Goal: Task Accomplishment & Management: Use online tool/utility

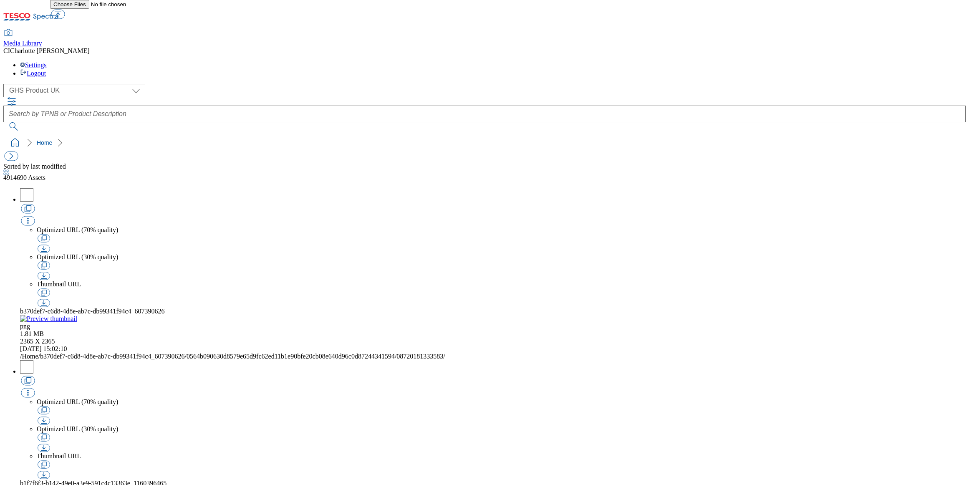
select select "flare-ghs"
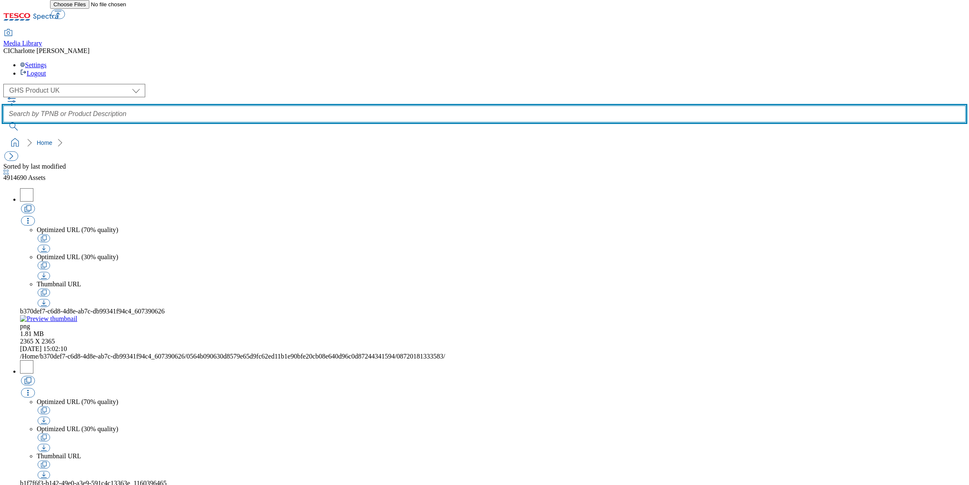
click at [358, 106] on input "text" at bounding box center [484, 114] width 963 height 17
paste input "Addams family"
type input "Addams family"
click at [3, 122] on button "submit" at bounding box center [14, 126] width 22 height 8
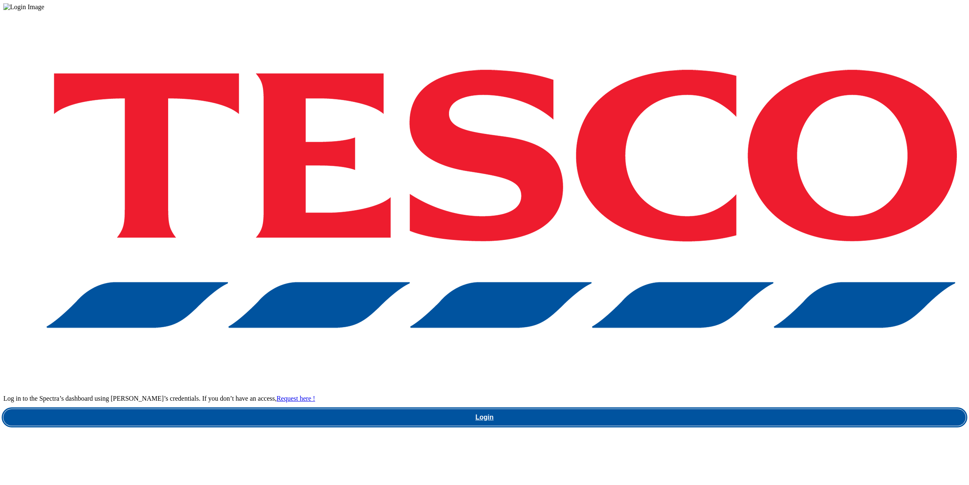
click at [706, 409] on link "Login" at bounding box center [484, 417] width 963 height 17
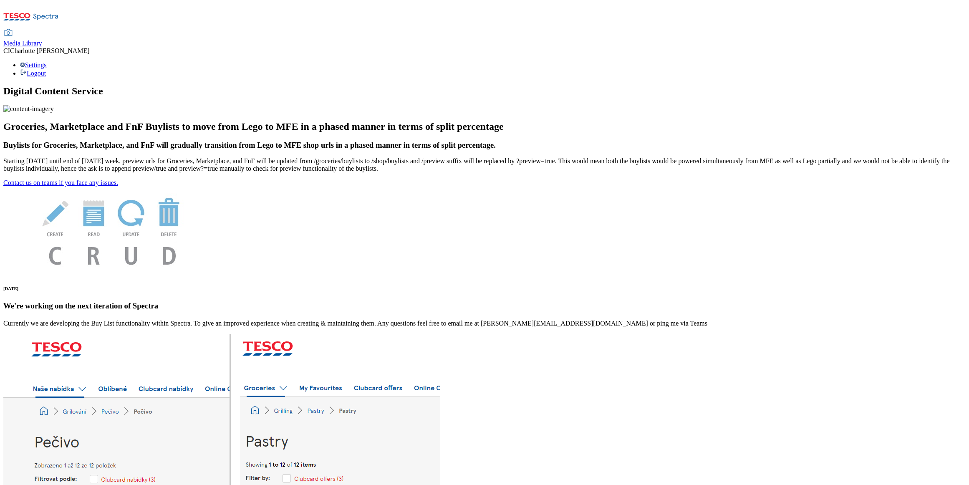
click at [42, 40] on div "Media Library" at bounding box center [22, 44] width 39 height 8
select select "clubcard-boost-[GEOGRAPHIC_DATA]"
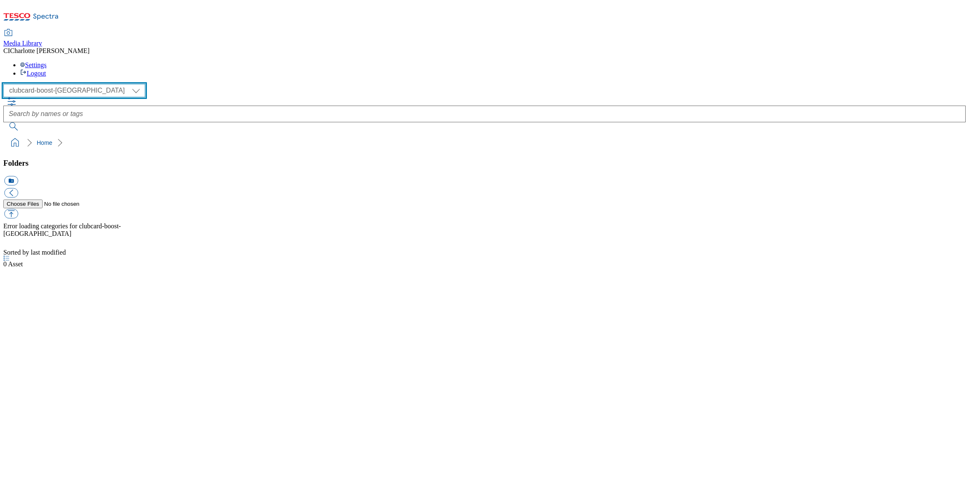
click at [56, 84] on select "Clubcard Boost UK Clubcard Marketing Clubcard ROI clubcard-boost-uk Dotcom [GEO…" at bounding box center [74, 90] width 142 height 13
select select "flare-homepage"
click at [6, 84] on select "Clubcard Boost UK Clubcard Marketing Clubcard ROI clubcard-boost-uk Dotcom [GEO…" at bounding box center [74, 90] width 142 height 13
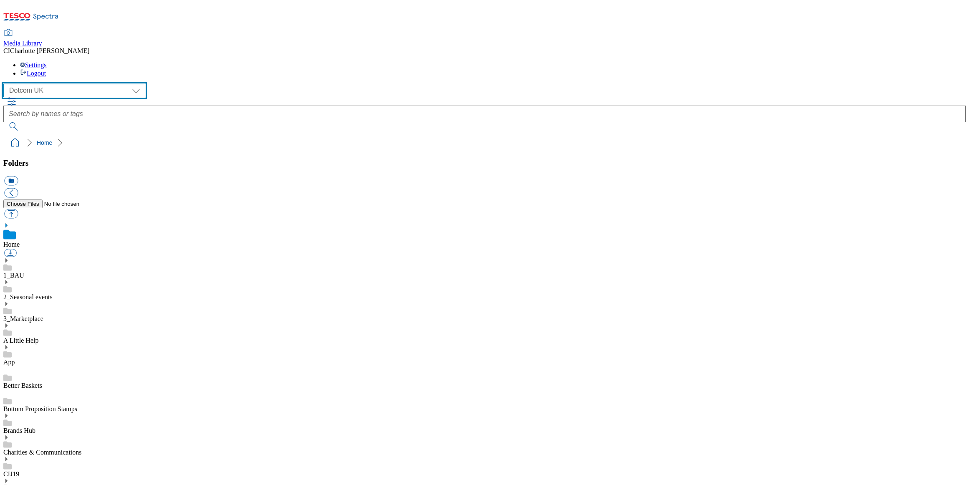
scroll to position [0, 0]
click at [8, 258] on use at bounding box center [6, 260] width 2 height 4
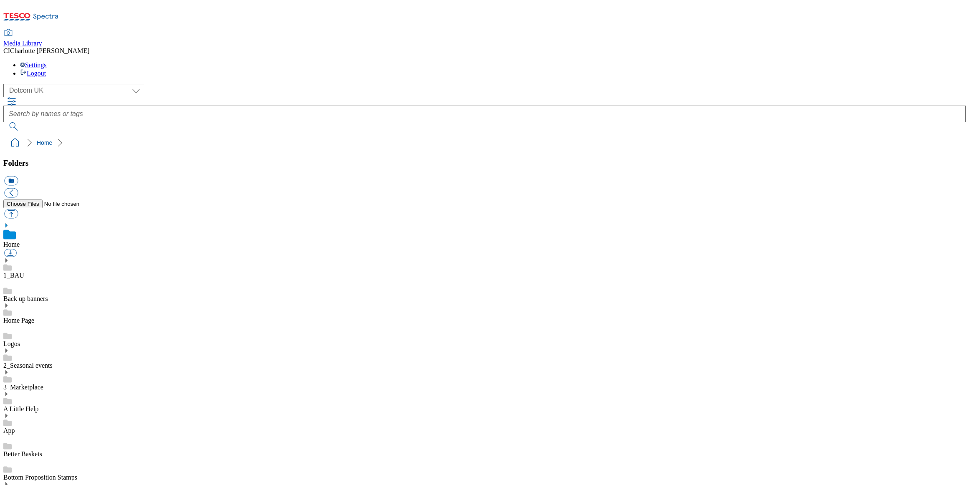
click at [9, 303] on icon at bounding box center [6, 306] width 6 height 6
click at [17, 485] on link "2025" at bounding box center [9, 494] width 13 height 7
click at [38, 467] on div "2025" at bounding box center [484, 482] width 963 height 31
click at [9, 467] on icon at bounding box center [6, 470] width 6 height 6
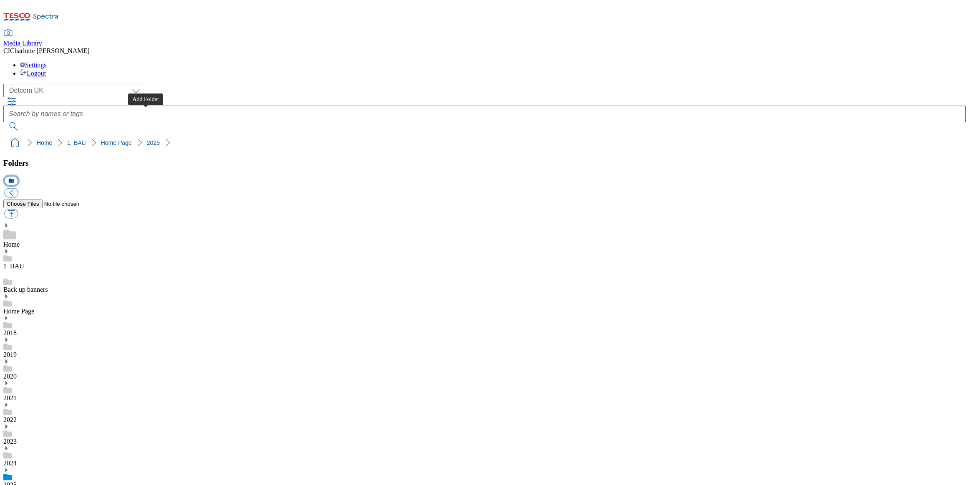
click at [18, 176] on button "icon_new_folder" at bounding box center [11, 181] width 14 height 10
paste input "2528"
type input "2528"
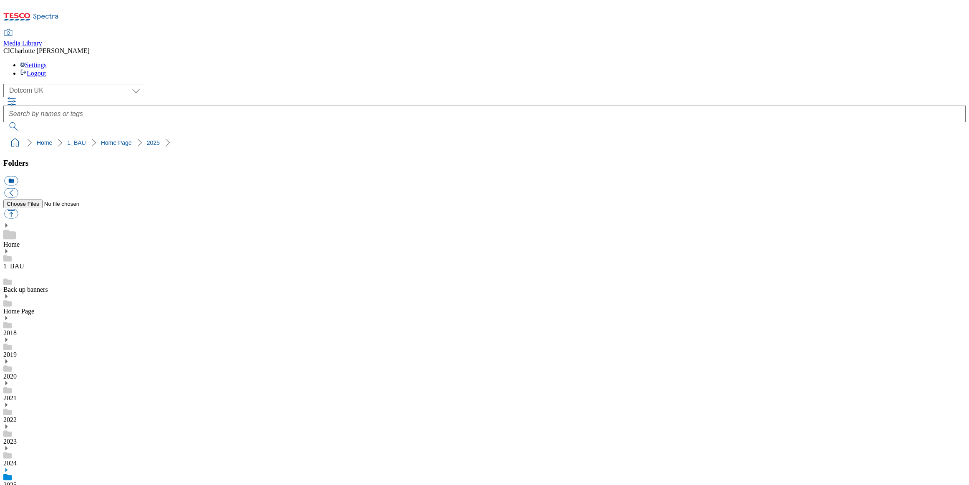
scroll to position [435, 0]
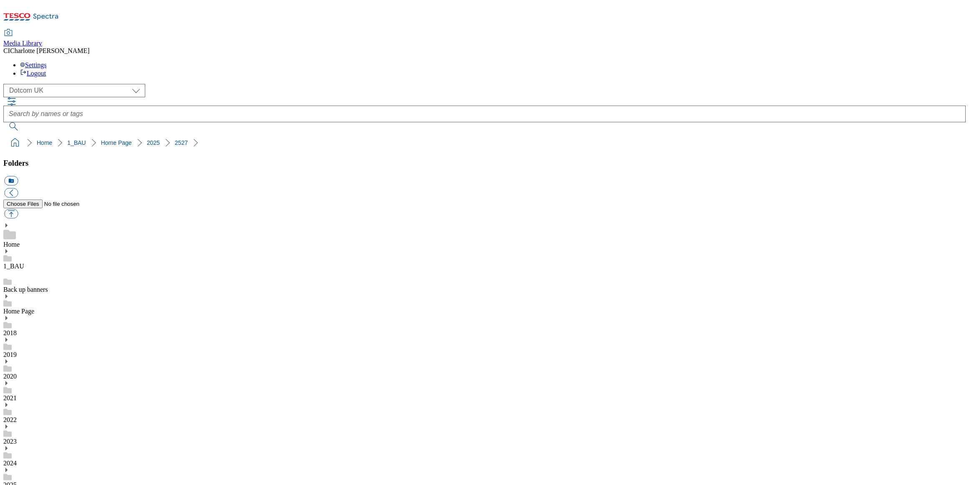
scroll to position [448, 0]
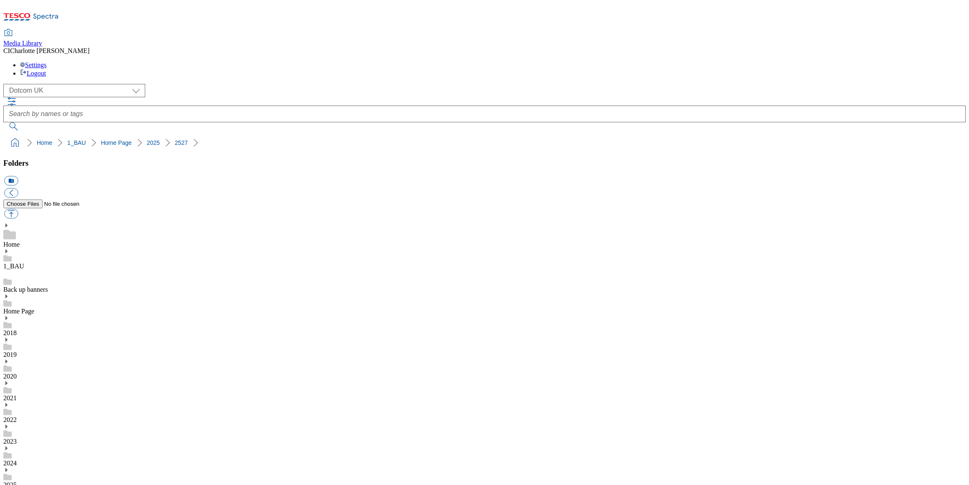
scroll to position [428, 0]
click at [18, 176] on button "icon_new_folder" at bounding box center [11, 181] width 14 height 10
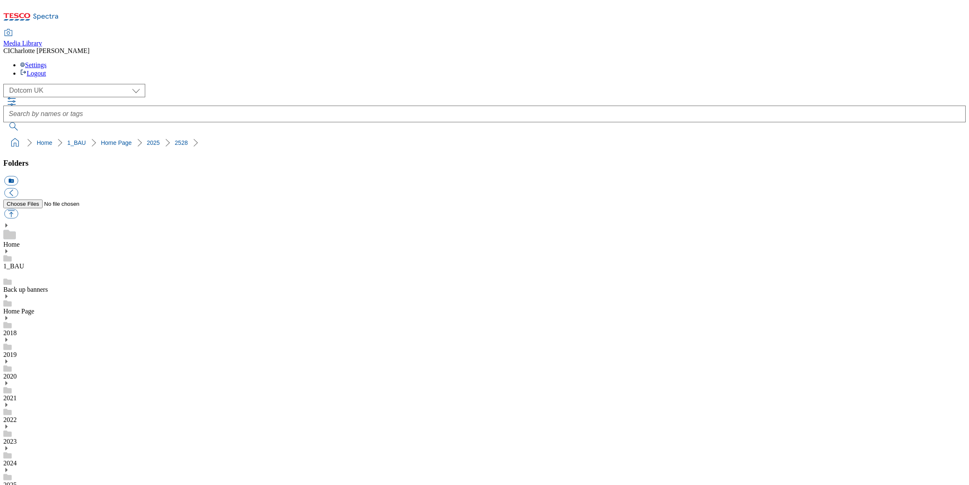
paste input "Row1"
type input "Row1"
click at [18, 176] on button "icon_new_folder" at bounding box center [11, 181] width 14 height 10
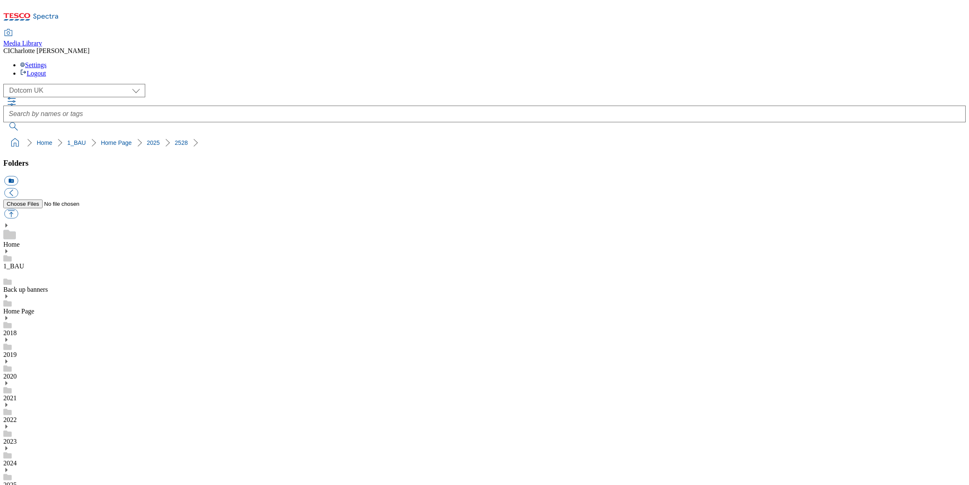
paste input "Row1"
type input "Row"
click at [18, 176] on button "icon_new_folder" at bounding box center [11, 181] width 14 height 10
paste input "Row1"
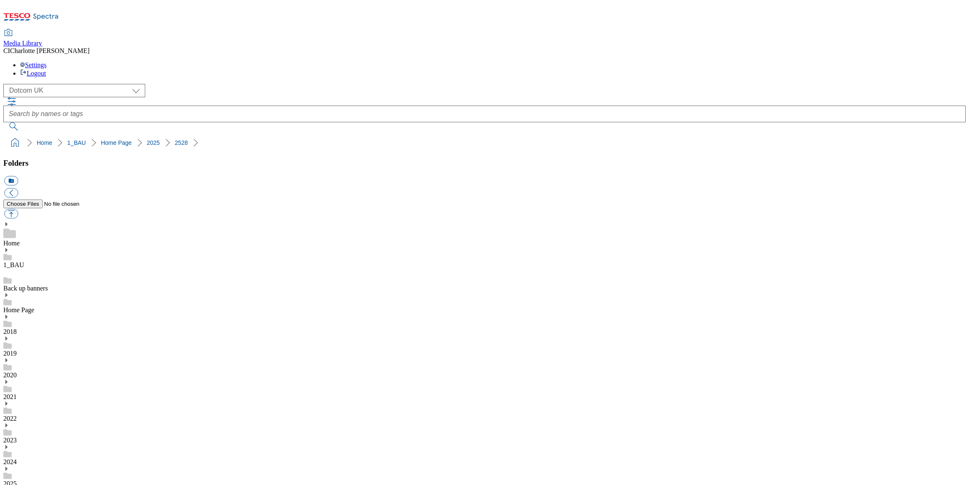
type input "Row3"
click at [18, 176] on button "icon_new_folder" at bounding box center [11, 181] width 14 height 10
paste input "Row1"
type input "Row5"
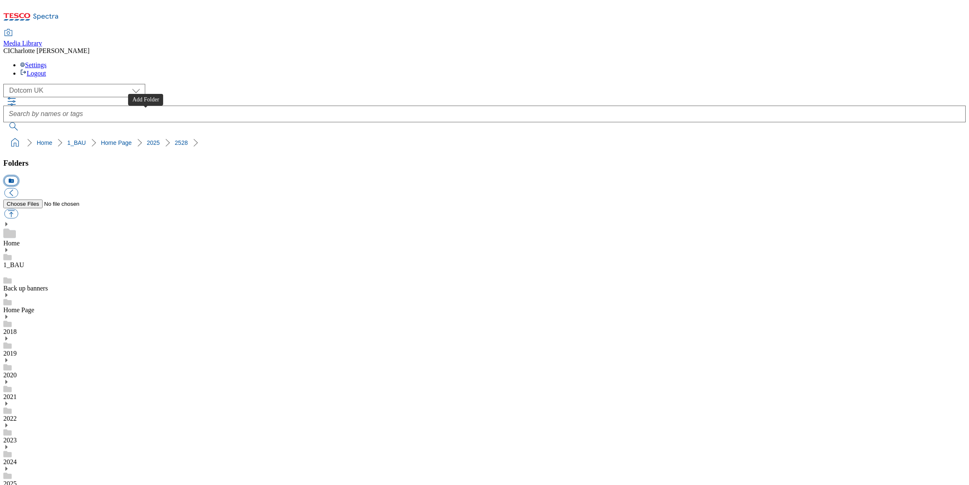
drag, startPoint x: 144, startPoint y: 114, endPoint x: 144, endPoint y: 119, distance: 5.0
click at [18, 176] on button "icon_new_folder" at bounding box center [11, 181] width 14 height 10
paste input "Row1"
type input "Row4"
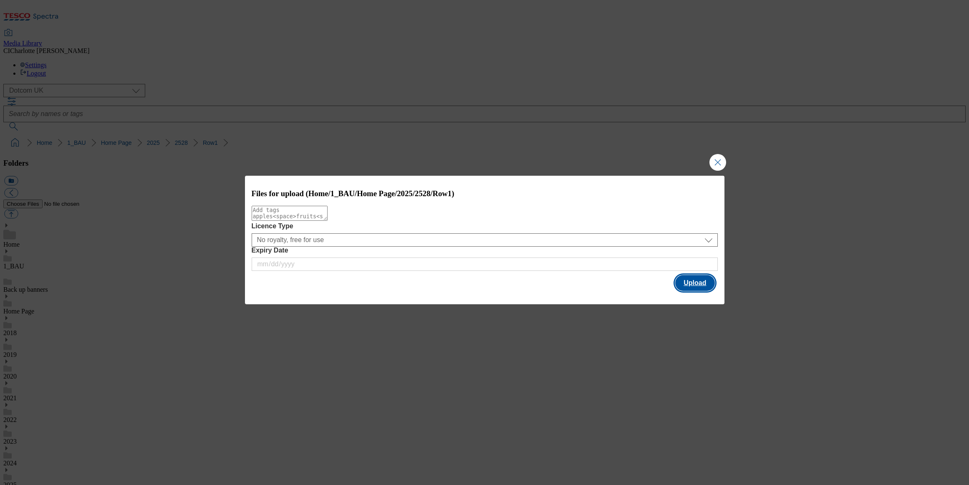
click at [697, 289] on button "Upload" at bounding box center [694, 283] width 39 height 16
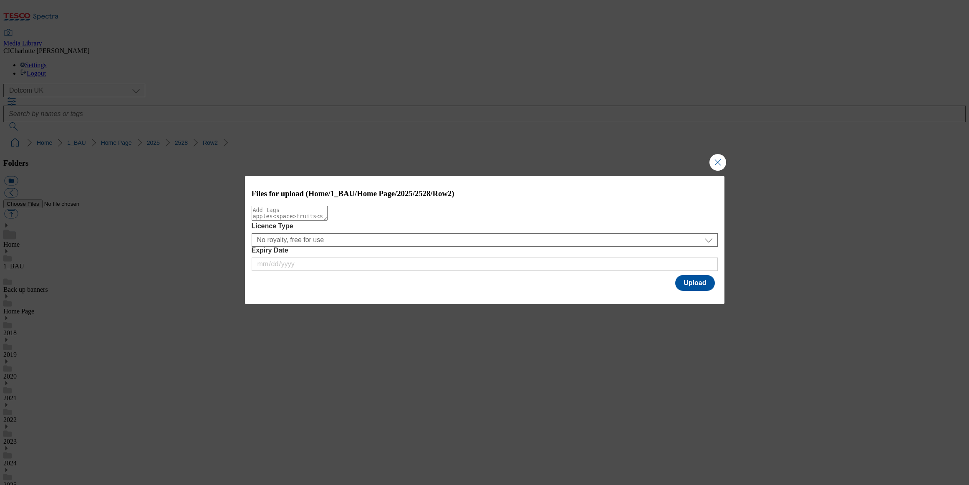
click at [701, 300] on div "Modal" at bounding box center [485, 299] width 480 height 12
click at [694, 283] on button "Upload" at bounding box center [694, 283] width 39 height 16
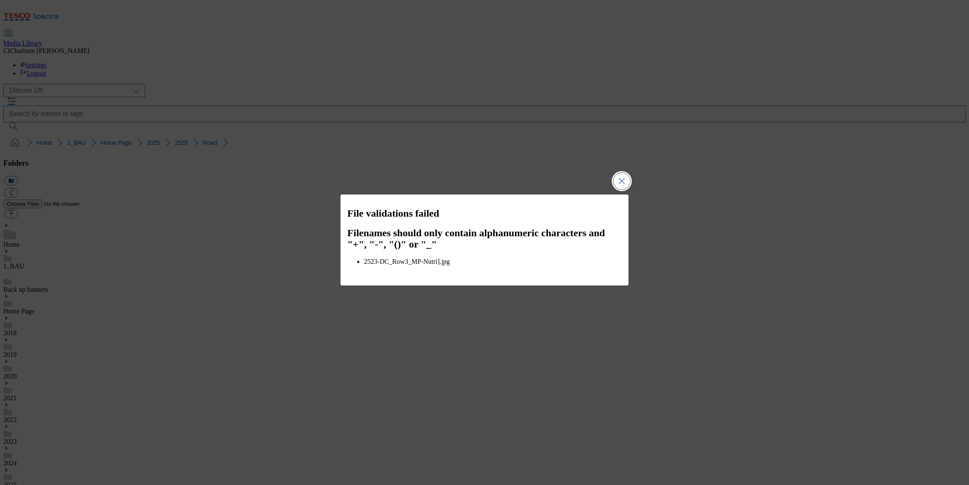
click at [619, 187] on button "Close Modal" at bounding box center [622, 181] width 17 height 17
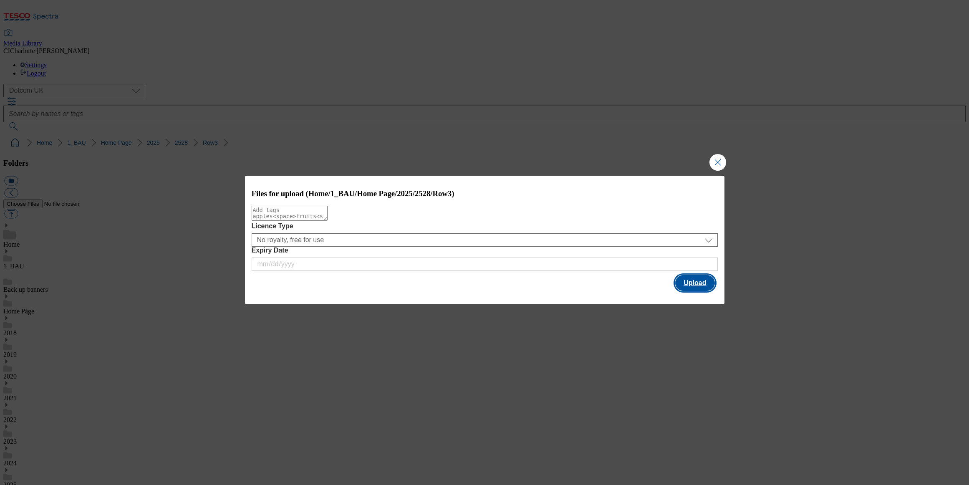
click at [686, 279] on button "Upload" at bounding box center [694, 283] width 39 height 16
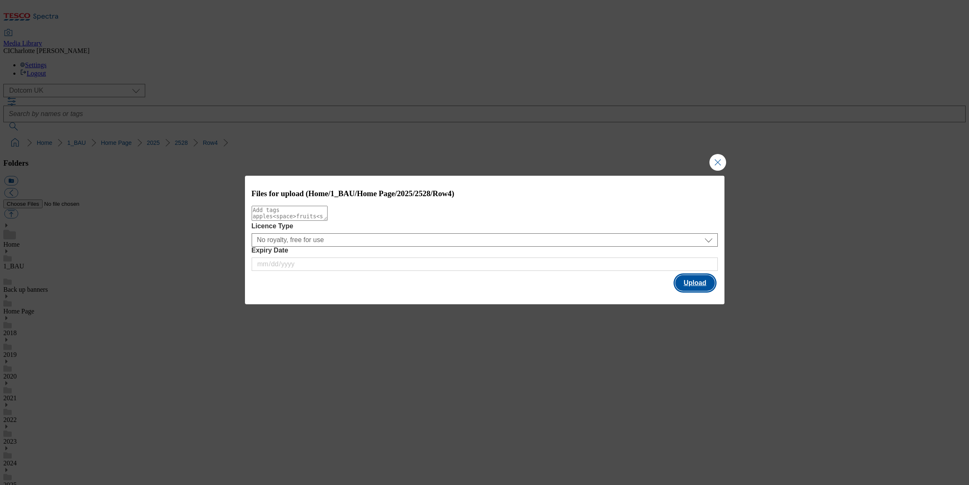
click at [696, 280] on button "Upload" at bounding box center [694, 283] width 39 height 16
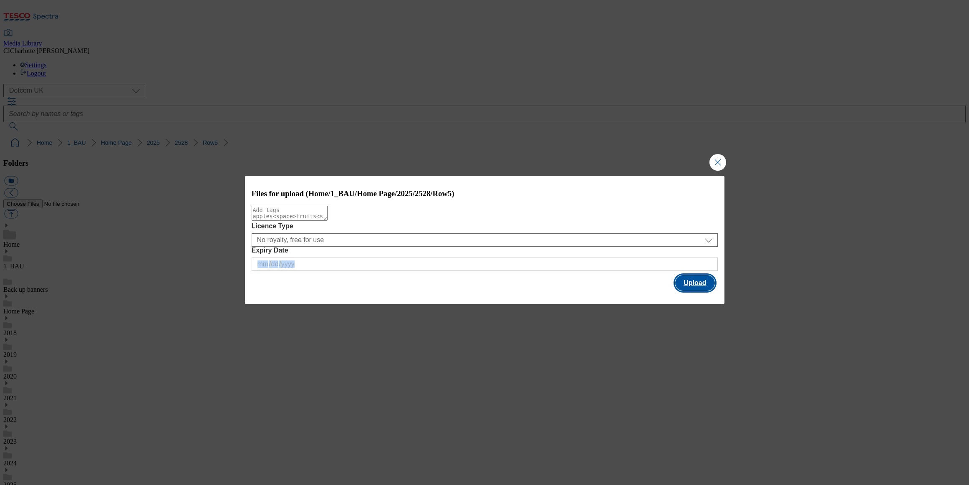
drag, startPoint x: 688, startPoint y: 274, endPoint x: 688, endPoint y: 289, distance: 15.0
click at [688, 288] on div "Files for upload (Home/1_BAU/Home Page/2025/2528/Row5) Licence Type No royalty,…" at bounding box center [485, 234] width 480 height 117
click at [688, 289] on button "Upload" at bounding box center [694, 283] width 39 height 16
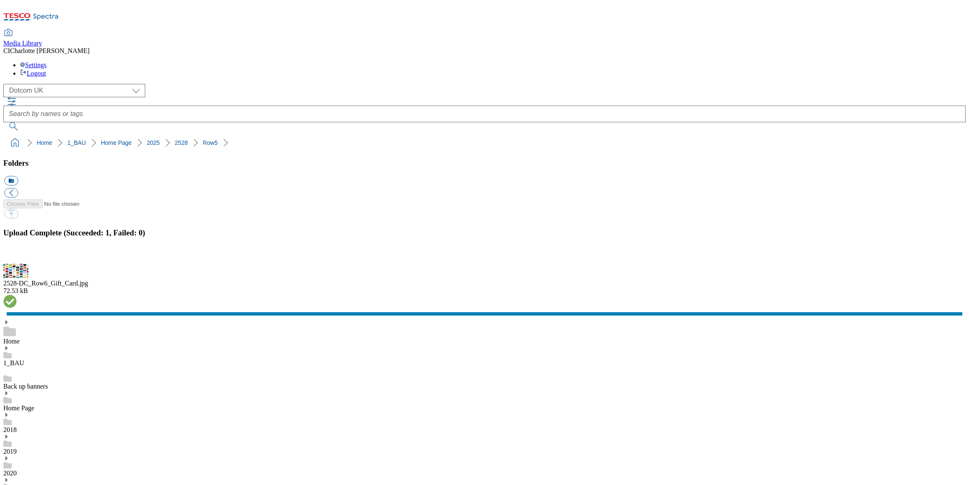
click at [18, 176] on button "icon_new_folder" at bounding box center [11, 181] width 14 height 10
type input "Row6"
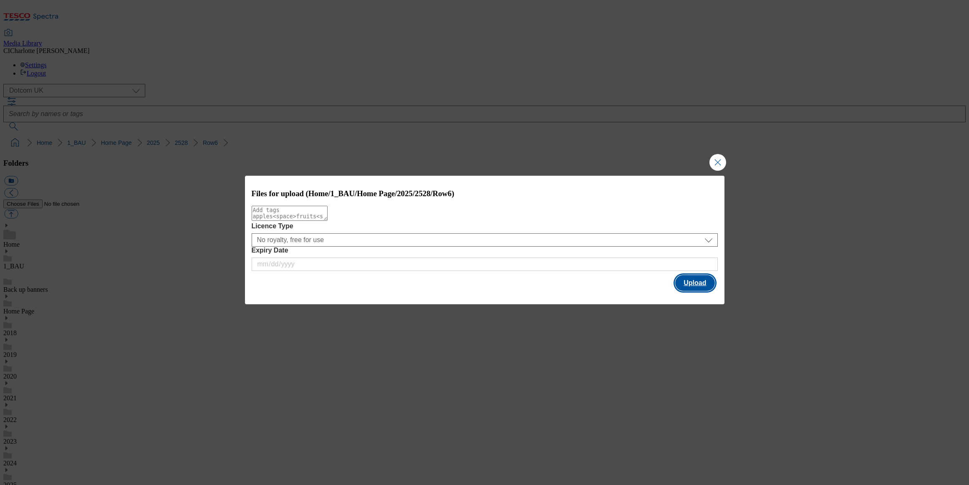
click at [705, 288] on button "Upload" at bounding box center [694, 283] width 39 height 16
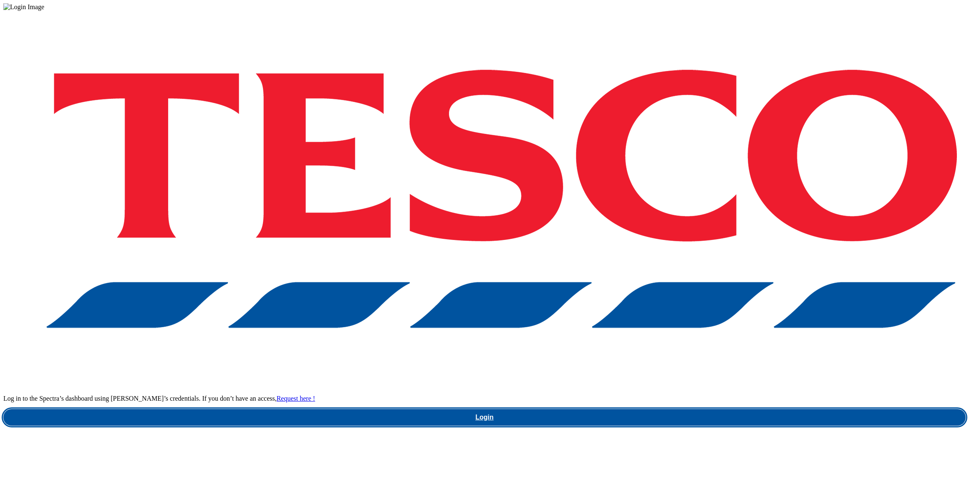
click at [702, 409] on link "Login" at bounding box center [484, 417] width 963 height 17
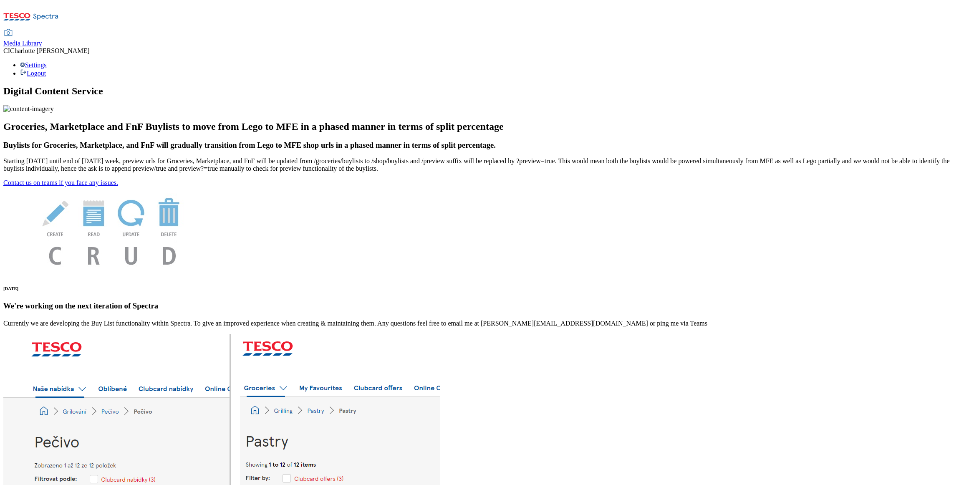
click at [42, 40] on span "Media Library" at bounding box center [22, 43] width 39 height 7
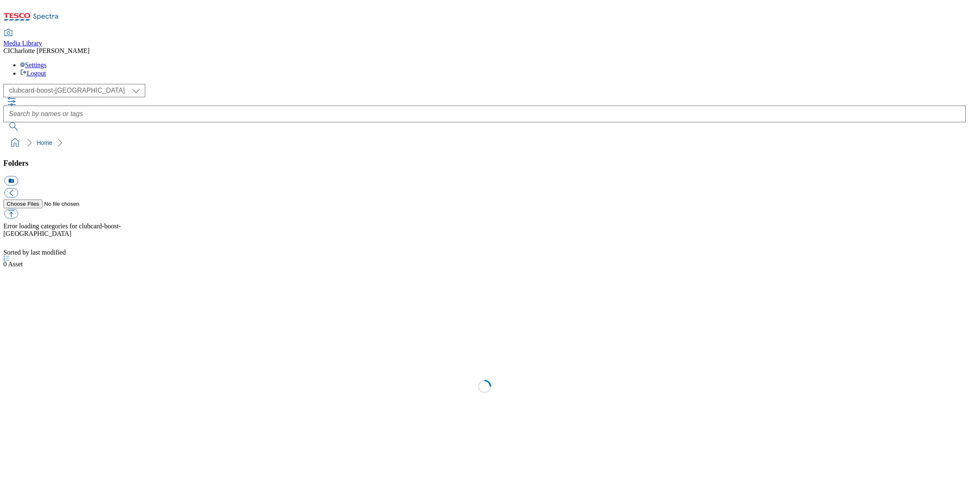
click at [42, 40] on span "Media Library" at bounding box center [22, 43] width 39 height 7
click at [51, 135] on ol "Home" at bounding box center [487, 143] width 958 height 16
click at [46, 84] on select "Clubcard Boost UK Clubcard Marketing Clubcard ROI clubcard-boost-uk Dotcom [GEO…" at bounding box center [74, 90] width 142 height 13
select select "flare-homepage"
click at [6, 84] on select "Clubcard Boost UK Clubcard Marketing Clubcard ROI clubcard-boost-uk Dotcom [GEO…" at bounding box center [74, 90] width 142 height 13
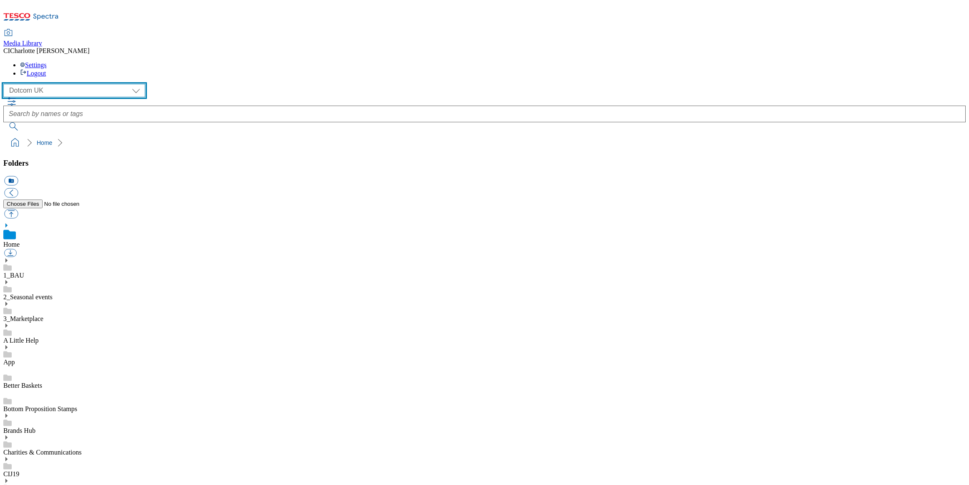
scroll to position [0, 0]
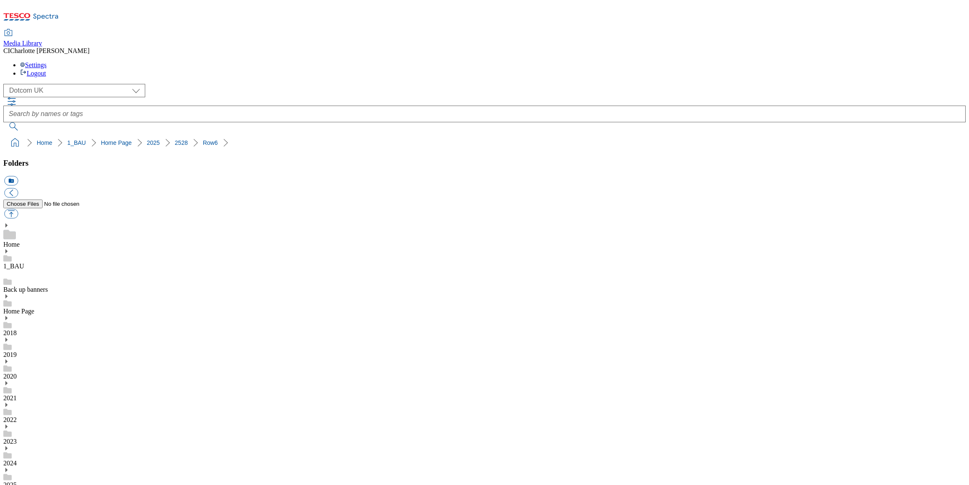
scroll to position [442, 0]
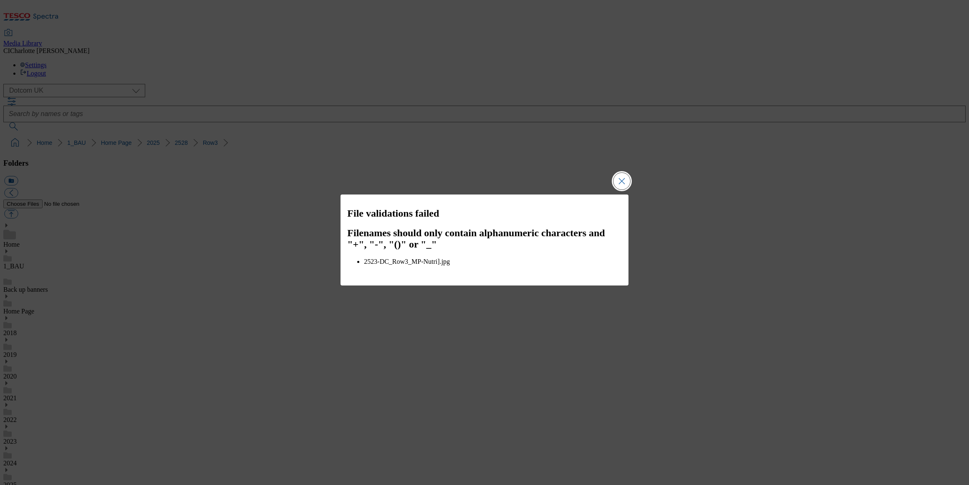
click at [618, 187] on button "Close Modal" at bounding box center [622, 181] width 17 height 17
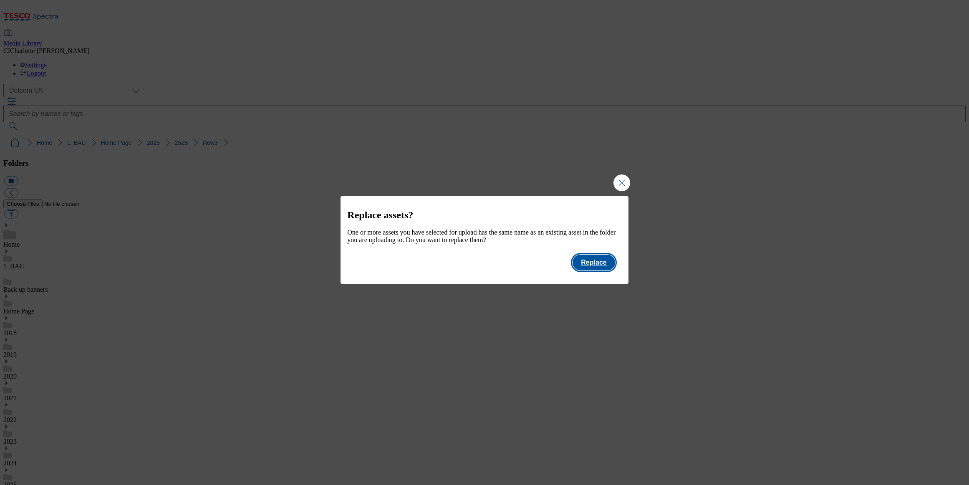
click at [590, 266] on button "Replace" at bounding box center [594, 263] width 42 height 16
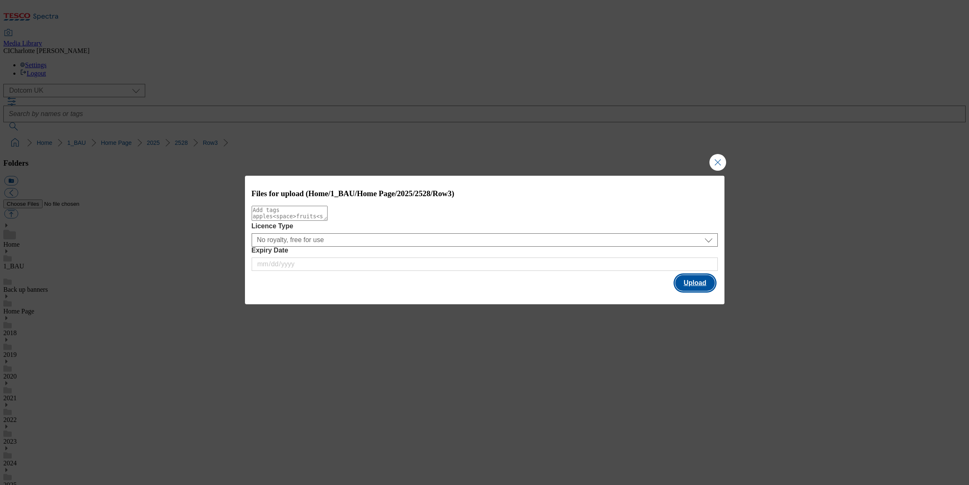
click at [706, 289] on button "Upload" at bounding box center [694, 283] width 39 height 16
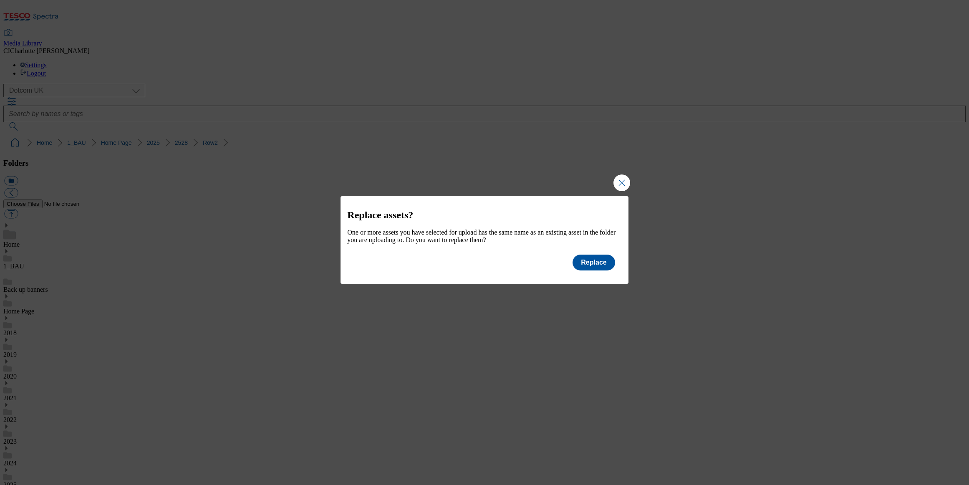
click at [583, 258] on div "Replace assets? One or more assets you have selected for upload has the same na…" at bounding box center [485, 234] width 288 height 76
click at [587, 266] on button "Replace" at bounding box center [594, 263] width 42 height 16
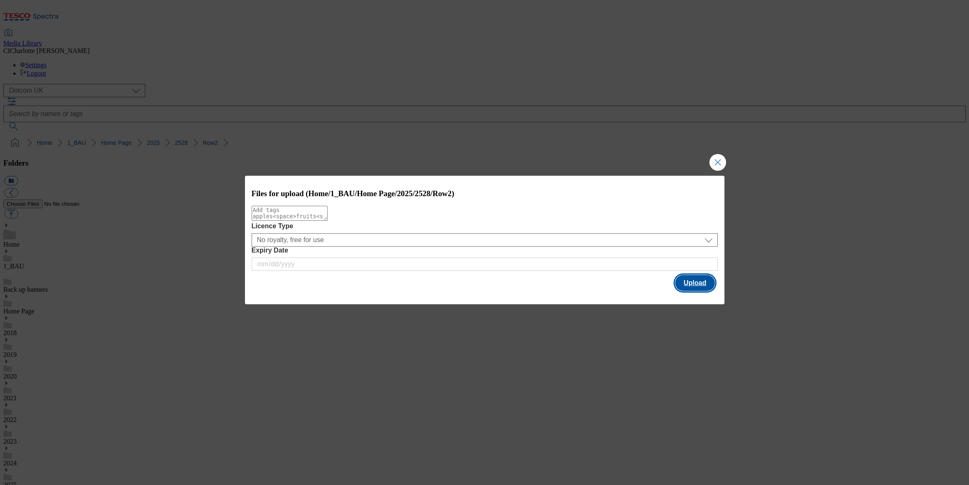
click at [703, 281] on button "Upload" at bounding box center [694, 283] width 39 height 16
